Goal: Transaction & Acquisition: Purchase product/service

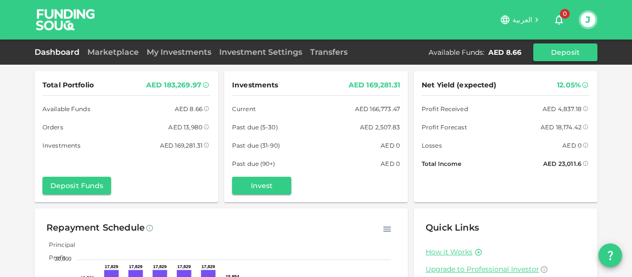
click at [55, 22] on img at bounding box center [66, 19] width 74 height 39
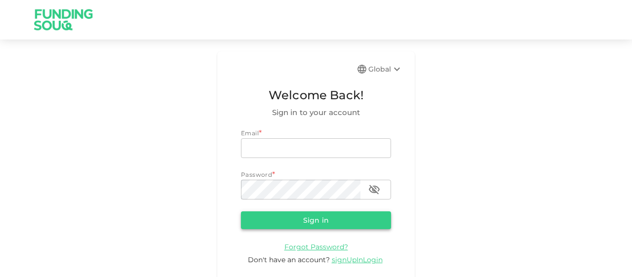
type input "junaid.mohioddin@gmail.com"
click at [284, 224] on button "Sign in" at bounding box center [316, 220] width 150 height 18
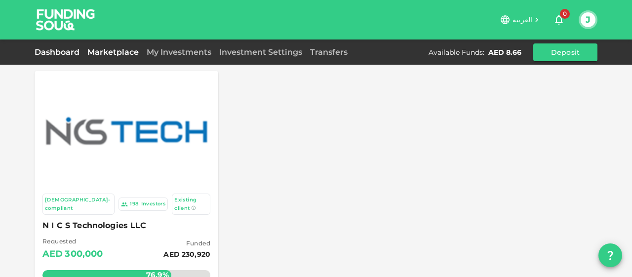
click at [44, 54] on link "Dashboard" at bounding box center [59, 51] width 49 height 9
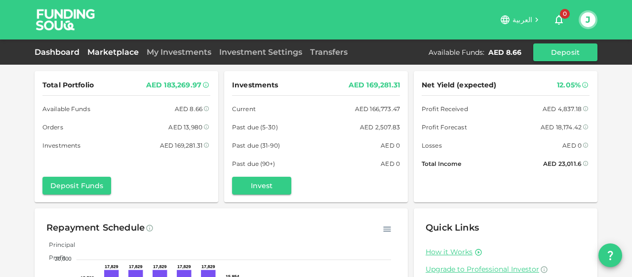
click at [103, 56] on link "Marketplace" at bounding box center [112, 51] width 59 height 9
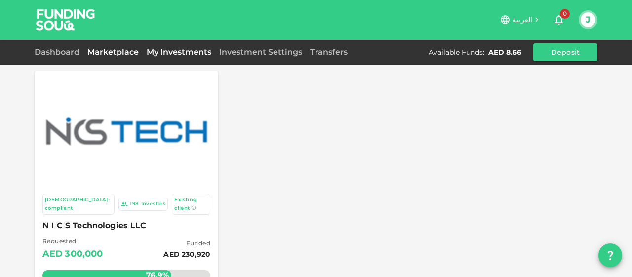
click at [187, 54] on link "My Investments" at bounding box center [179, 51] width 73 height 9
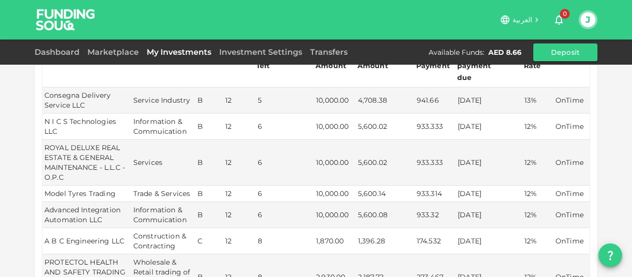
scroll to position [248, 0]
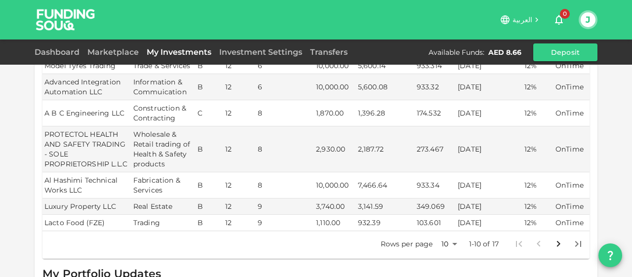
click at [557, 238] on icon "Go to next page" at bounding box center [559, 244] width 12 height 12
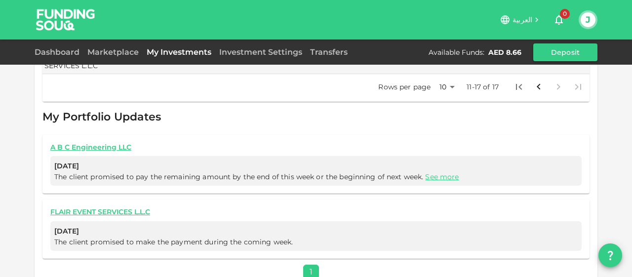
scroll to position [465, 0]
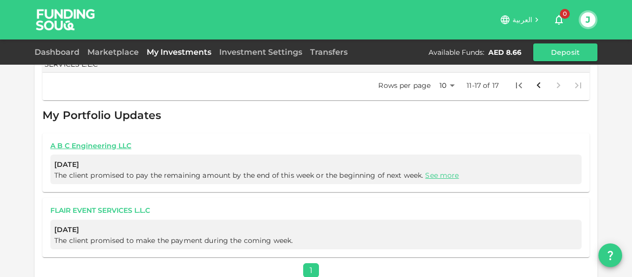
click at [84, 206] on link "FLAIR EVENT SERVICES L.L.C" at bounding box center [315, 210] width 531 height 9
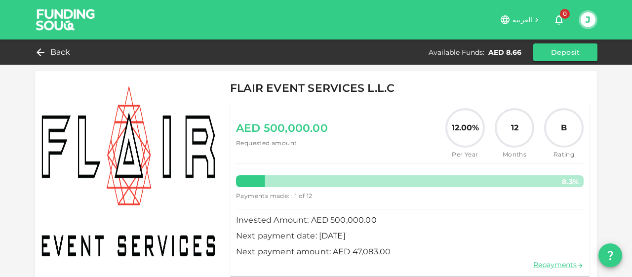
click at [68, 10] on img at bounding box center [66, 19] width 74 height 39
